Goal: Task Accomplishment & Management: Complete application form

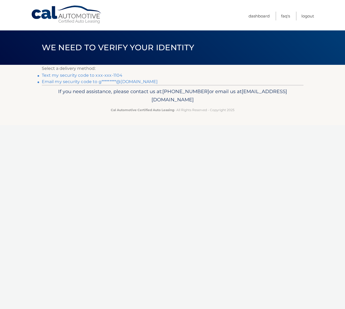
click at [106, 76] on link "Text my security code to xxx-xxx-1104" at bounding box center [82, 75] width 81 height 5
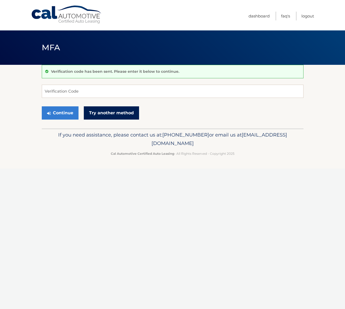
click at [105, 112] on link "Try another method" at bounding box center [111, 112] width 55 height 13
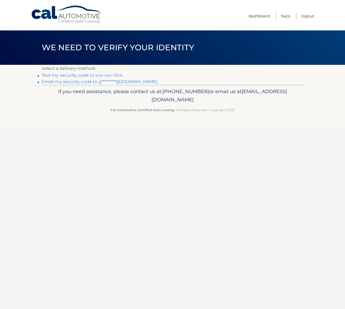
click at [90, 81] on link "Email my security code to g*********@outlook.com" at bounding box center [100, 81] width 116 height 5
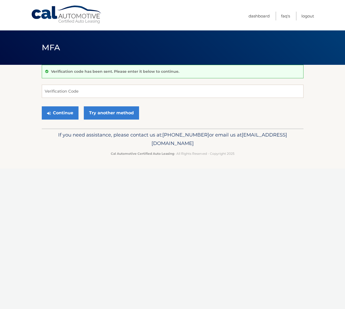
click at [112, 248] on div "Cal Automotive Menu Dashboard FAQ's Logout MFA" at bounding box center [172, 154] width 345 height 309
click at [100, 114] on link "Try another method" at bounding box center [111, 112] width 55 height 13
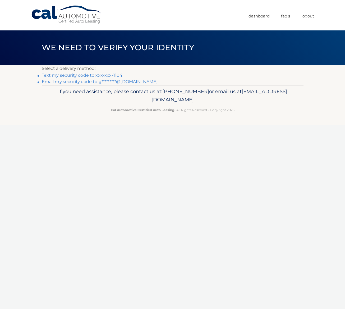
click at [95, 82] on link "Email my security code to g*********@outlook.com" at bounding box center [100, 81] width 116 height 5
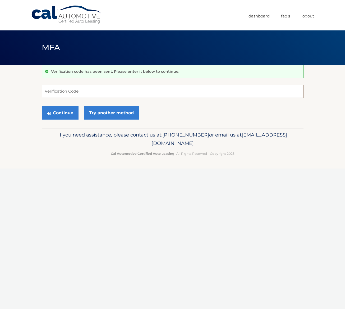
click at [97, 91] on input "Verification Code" at bounding box center [173, 91] width 262 height 13
paste input "868805"
click at [57, 115] on button "Continue" at bounding box center [60, 112] width 37 height 13
click at [69, 94] on input "868805" at bounding box center [173, 91] width 262 height 13
type input "868805"
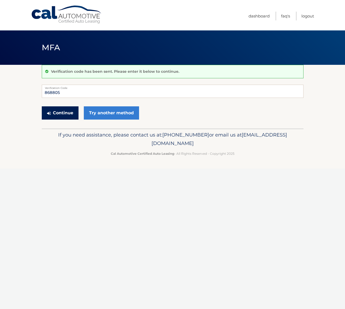
click at [65, 112] on button "Continue" at bounding box center [60, 112] width 37 height 13
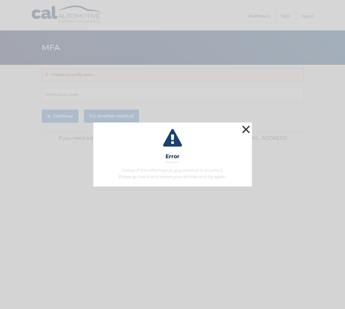
click at [247, 131] on button "×" at bounding box center [246, 129] width 11 height 11
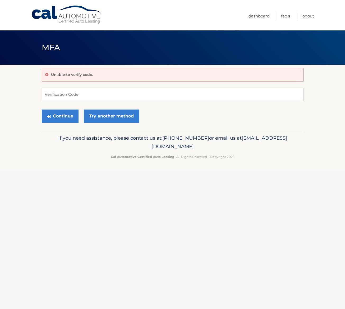
click at [92, 175] on div "Cal Automotive Menu Dashboard FAQ's Logout MFA" at bounding box center [172, 154] width 345 height 309
click at [108, 116] on link "Try another method" at bounding box center [111, 115] width 55 height 13
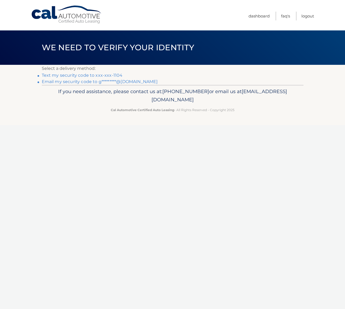
click at [90, 81] on link "Email my security code to g*********@[DOMAIN_NAME]" at bounding box center [100, 81] width 116 height 5
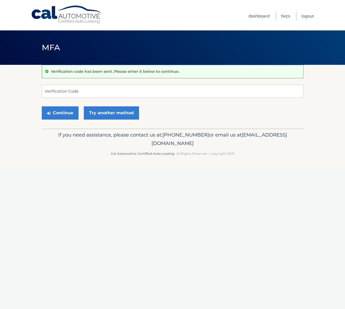
click at [106, 171] on div "Cal Automotive Menu Dashboard FAQ's Logout MFA" at bounding box center [172, 154] width 345 height 309
